Goal: Task Accomplishment & Management: Manage account settings

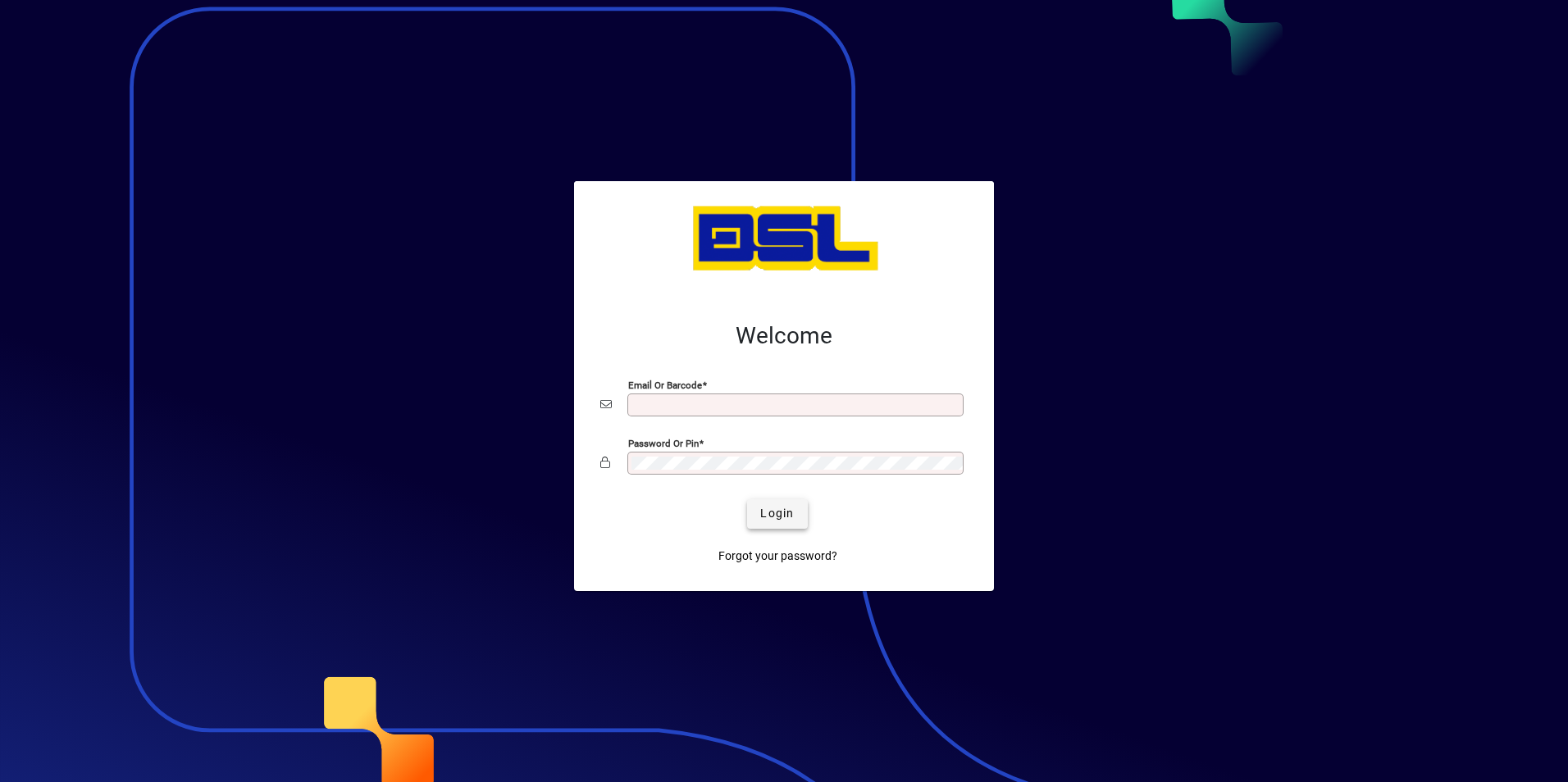
type input "**********"
click at [771, 518] on span "Login" at bounding box center [777, 513] width 34 height 17
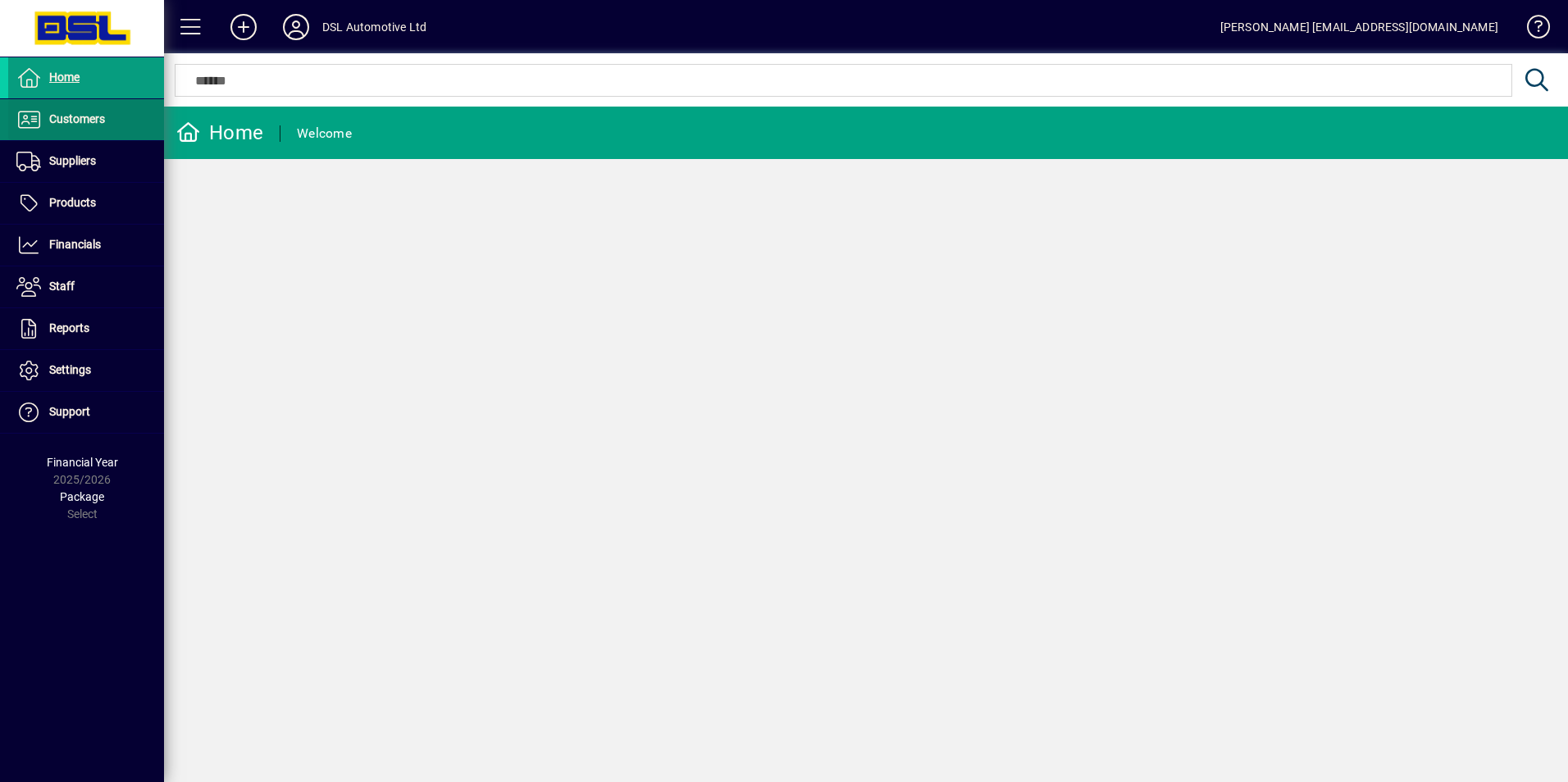
click at [98, 140] on span at bounding box center [86, 120] width 156 height 41
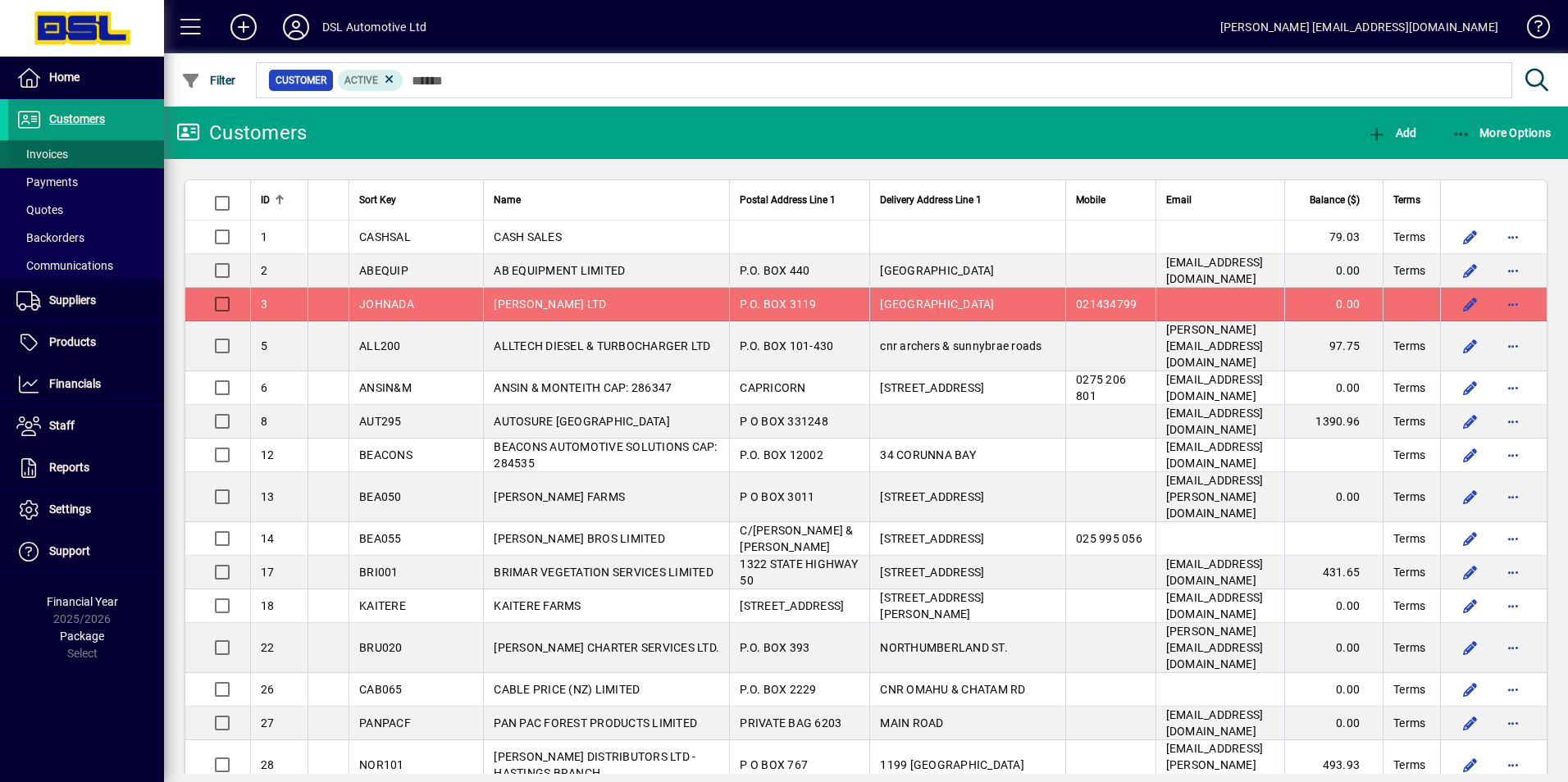
click at [59, 160] on span "Invoices" at bounding box center [41, 154] width 51 height 13
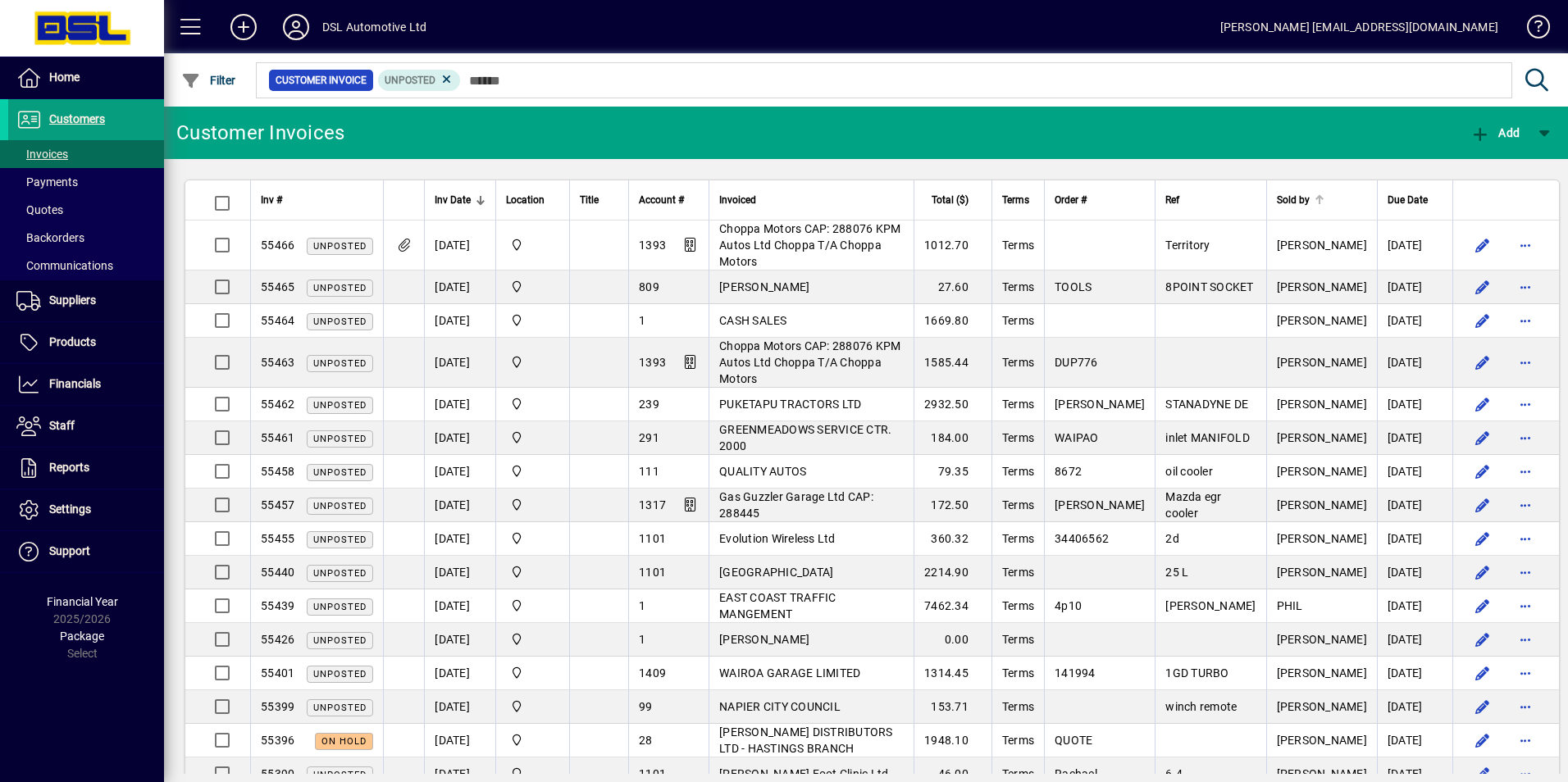
click at [1321, 199] on div "Sold by" at bounding box center [1321, 199] width 90 height 18
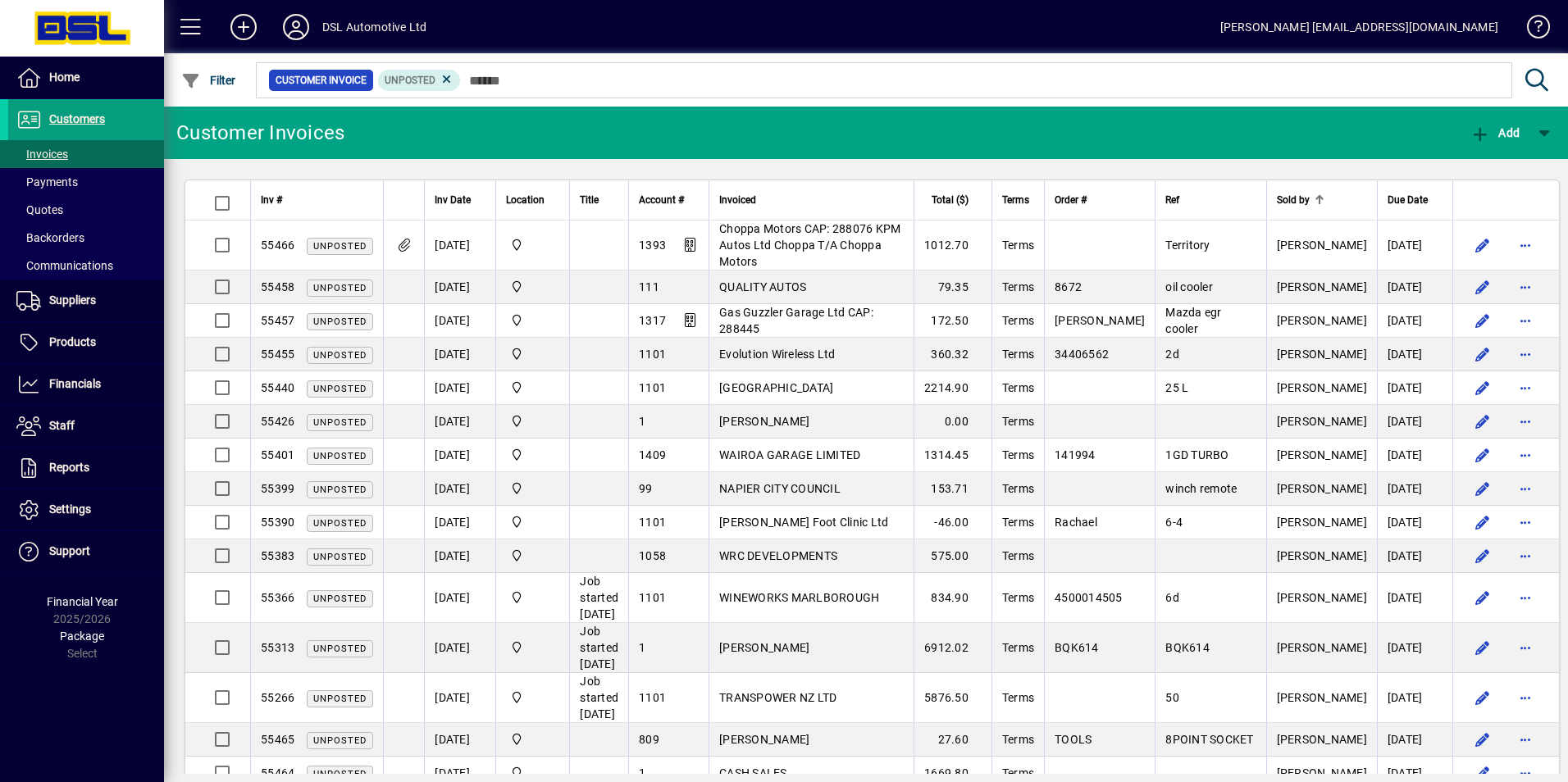
click at [1321, 199] on div "Sold by" at bounding box center [1321, 199] width 90 height 18
